Goal: Task Accomplishment & Management: Manage account settings

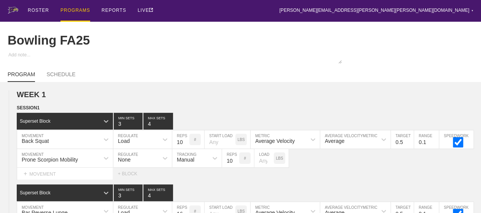
click at [77, 10] on div "PROGRAMS" at bounding box center [75, 11] width 30 height 22
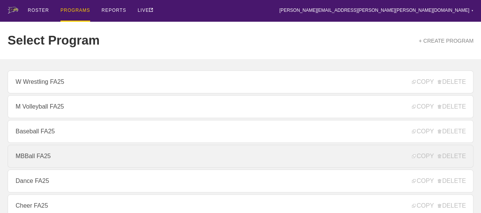
click at [41, 160] on link "MBBall FA25" at bounding box center [241, 156] width 466 height 23
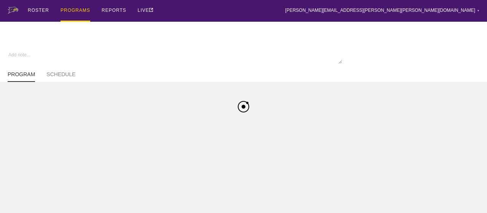
type textarea "x"
type input "MBBall FA25"
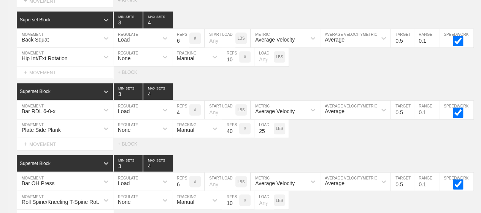
scroll to position [1996, 0]
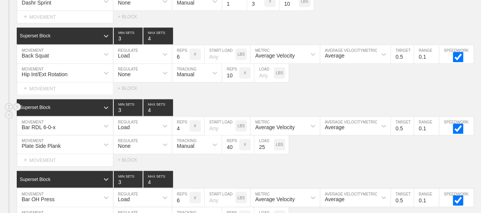
click at [145, 106] on input "4" at bounding box center [158, 107] width 30 height 17
type input "3"
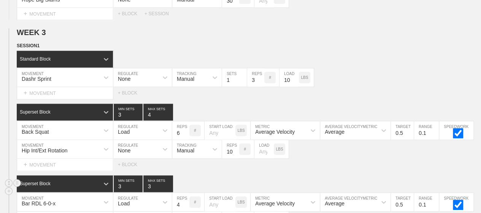
scroll to position [2034, 0]
